Goal: Obtain resource: Obtain resource

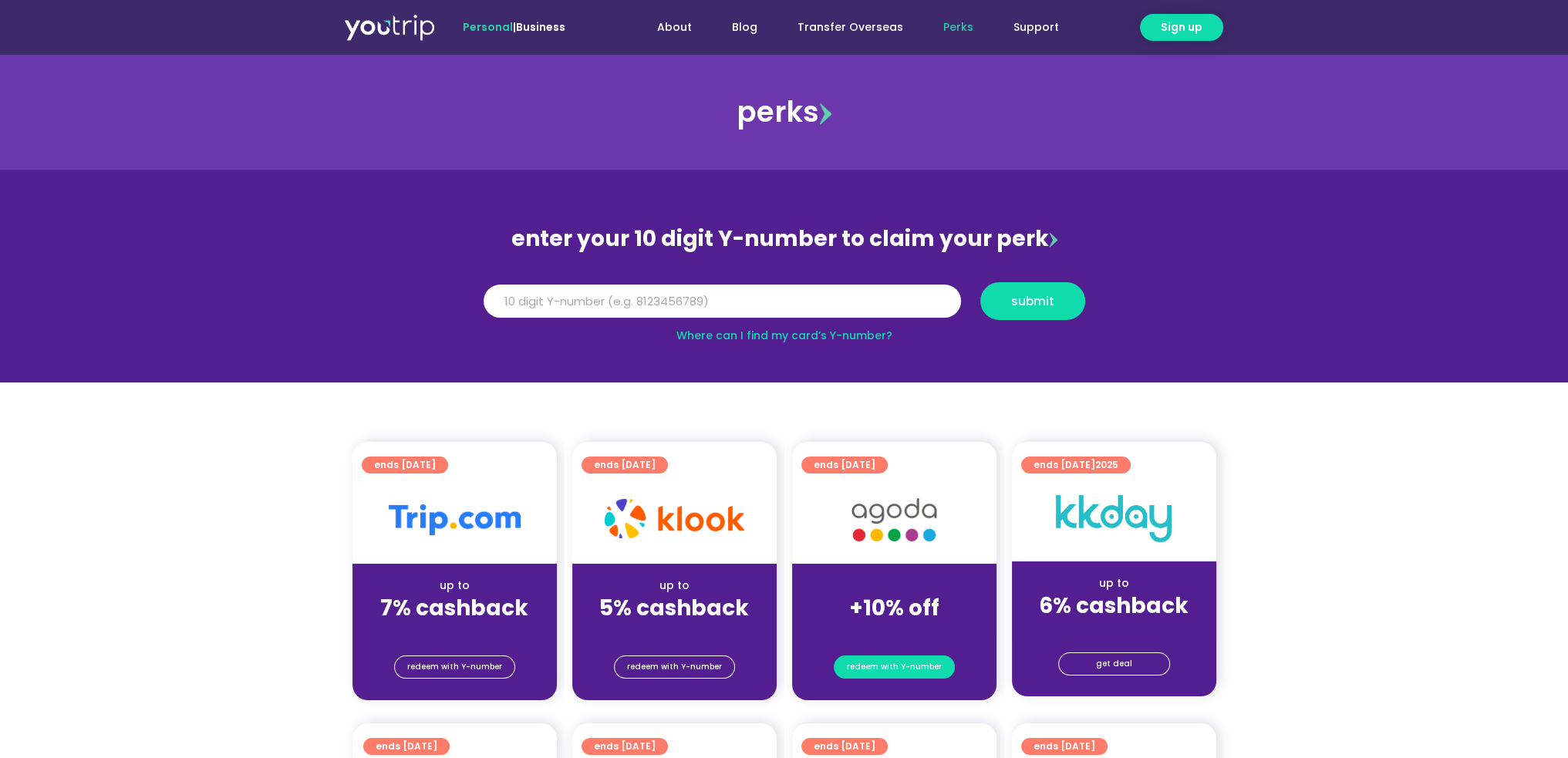
click at [906, 667] on span "redeem with Y-number" at bounding box center [894, 667] width 95 height 22
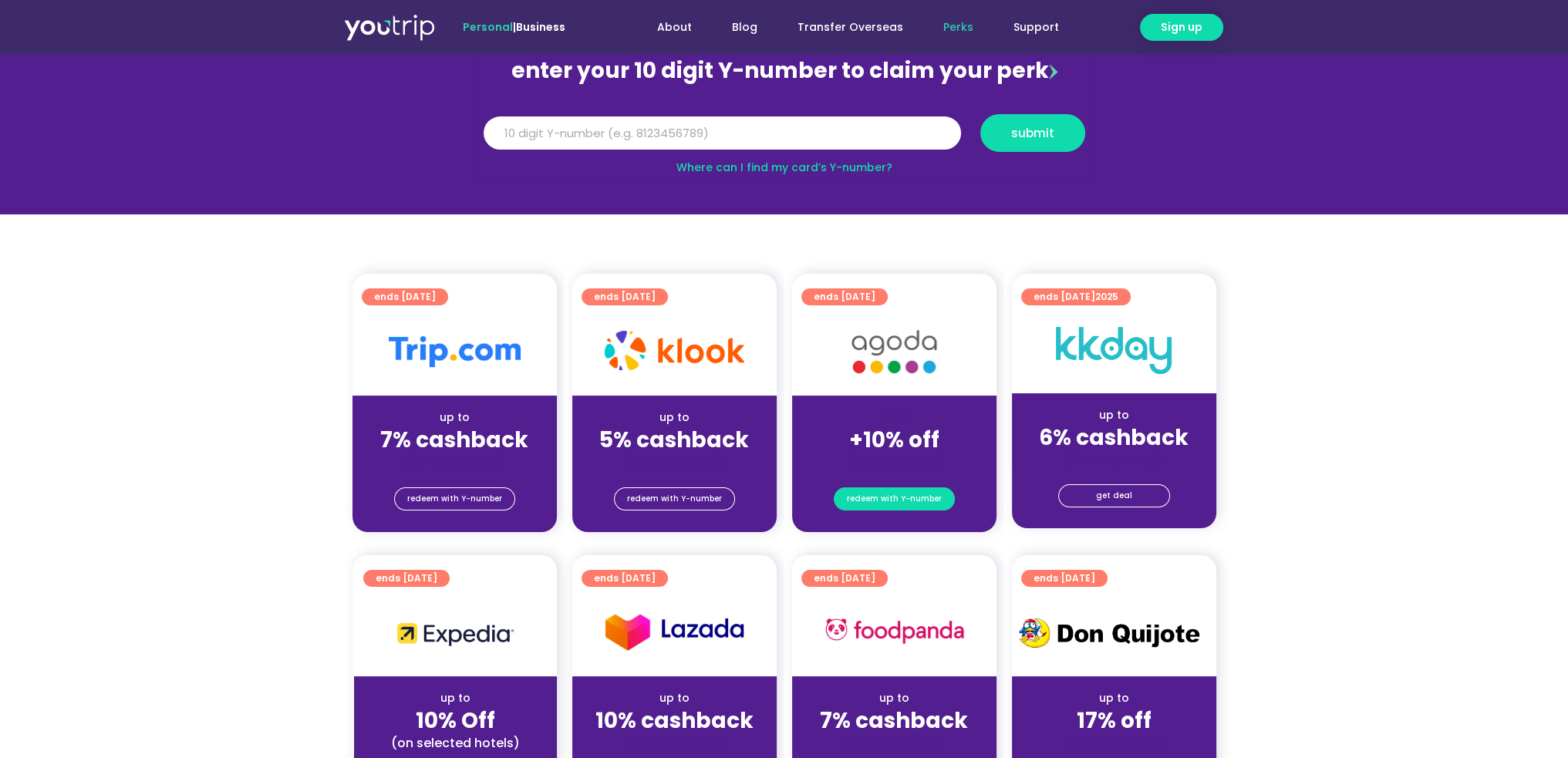
scroll to position [170, 0]
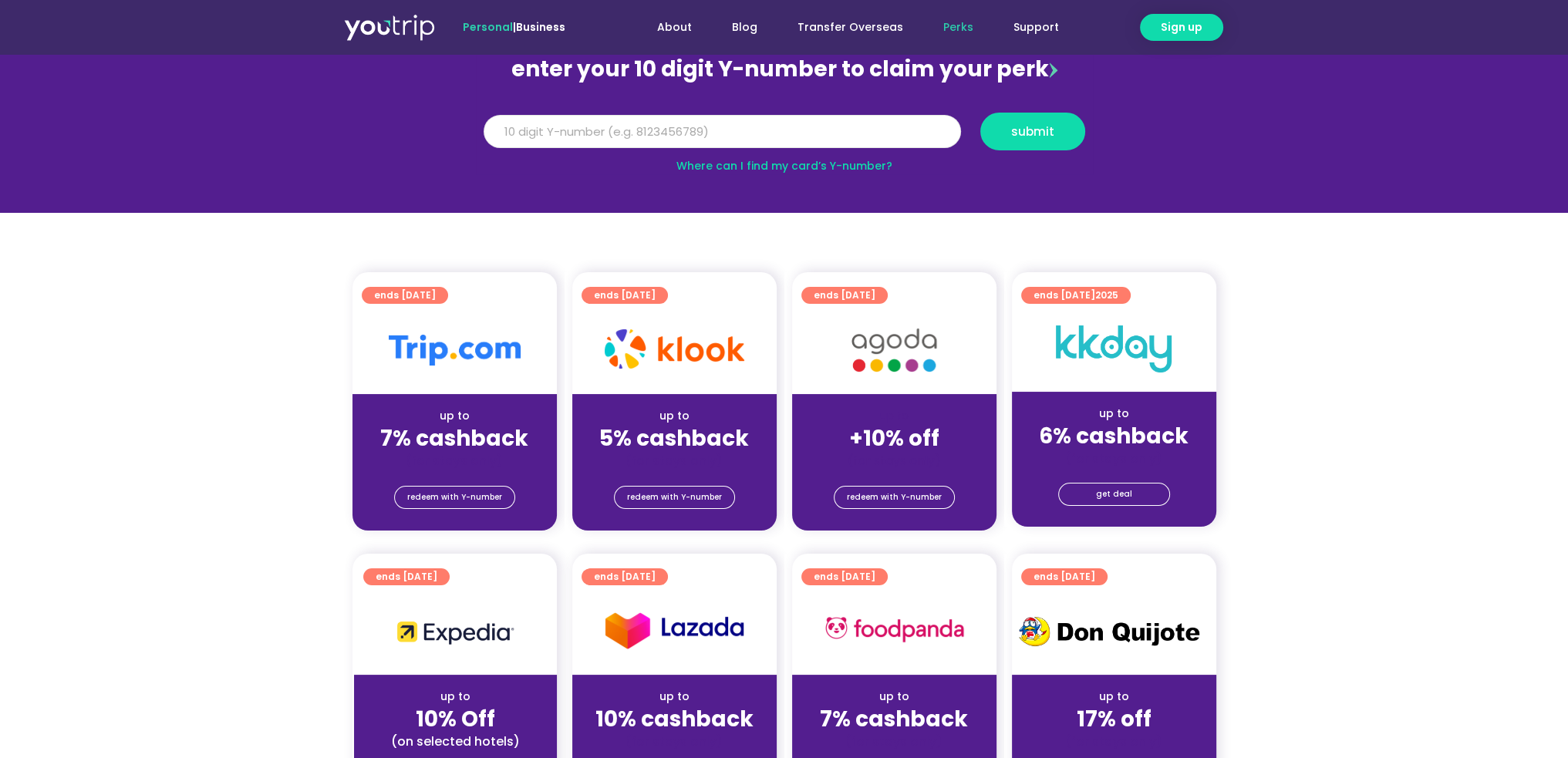
click at [733, 126] on input "Y Number" at bounding box center [722, 131] width 478 height 34
click at [592, 135] on input "Y Number" at bounding box center [722, 131] width 478 height 34
paste input "8114535036"
type input "8114535036"
click at [1025, 128] on span "submit" at bounding box center [1033, 131] width 43 height 12
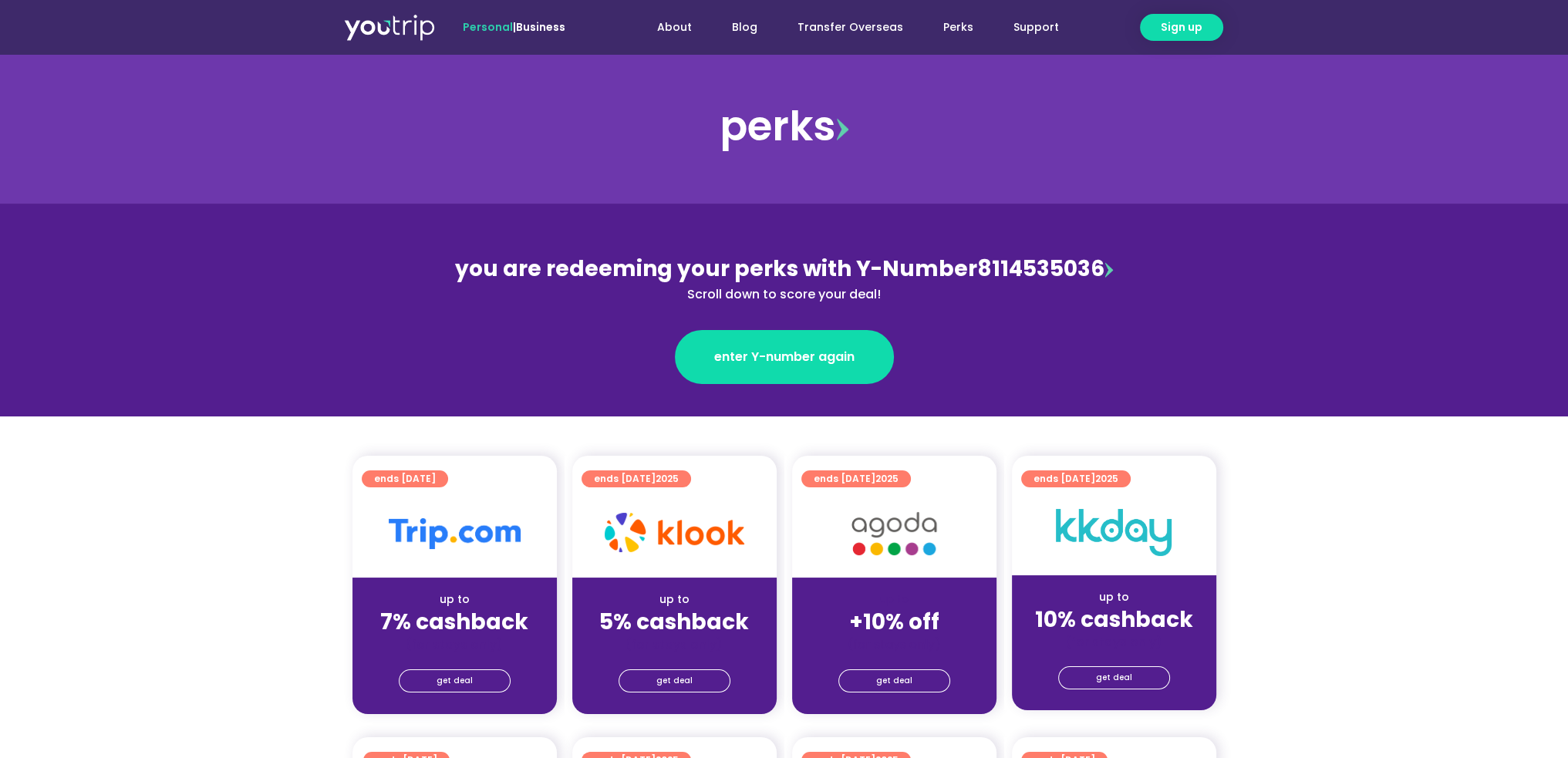
scroll to position [77, 0]
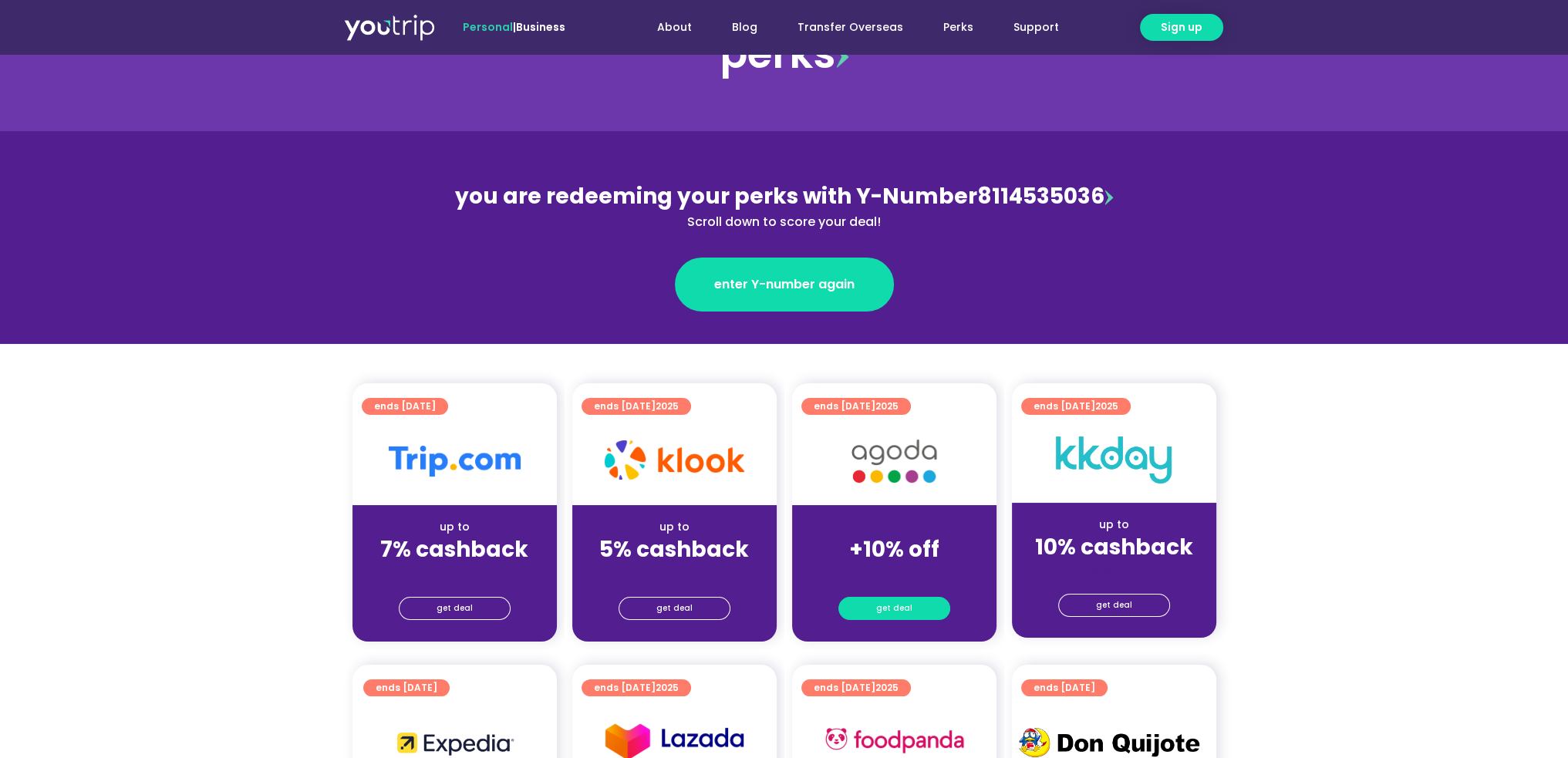
click at [901, 609] on span "get deal" at bounding box center [894, 609] width 36 height 22
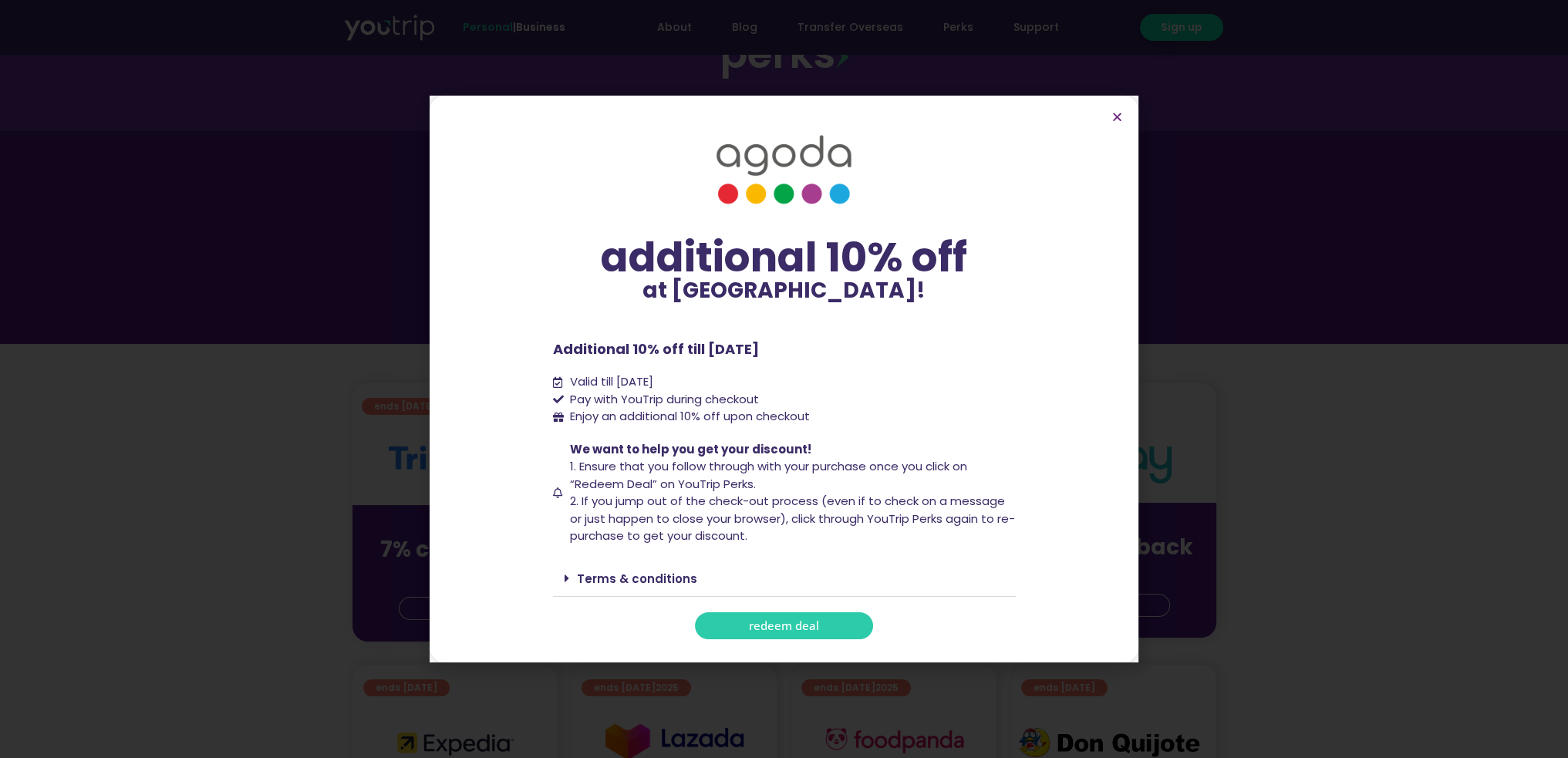
click at [815, 620] on span "redeem deal" at bounding box center [784, 626] width 71 height 12
